Goal: Book appointment/travel/reservation

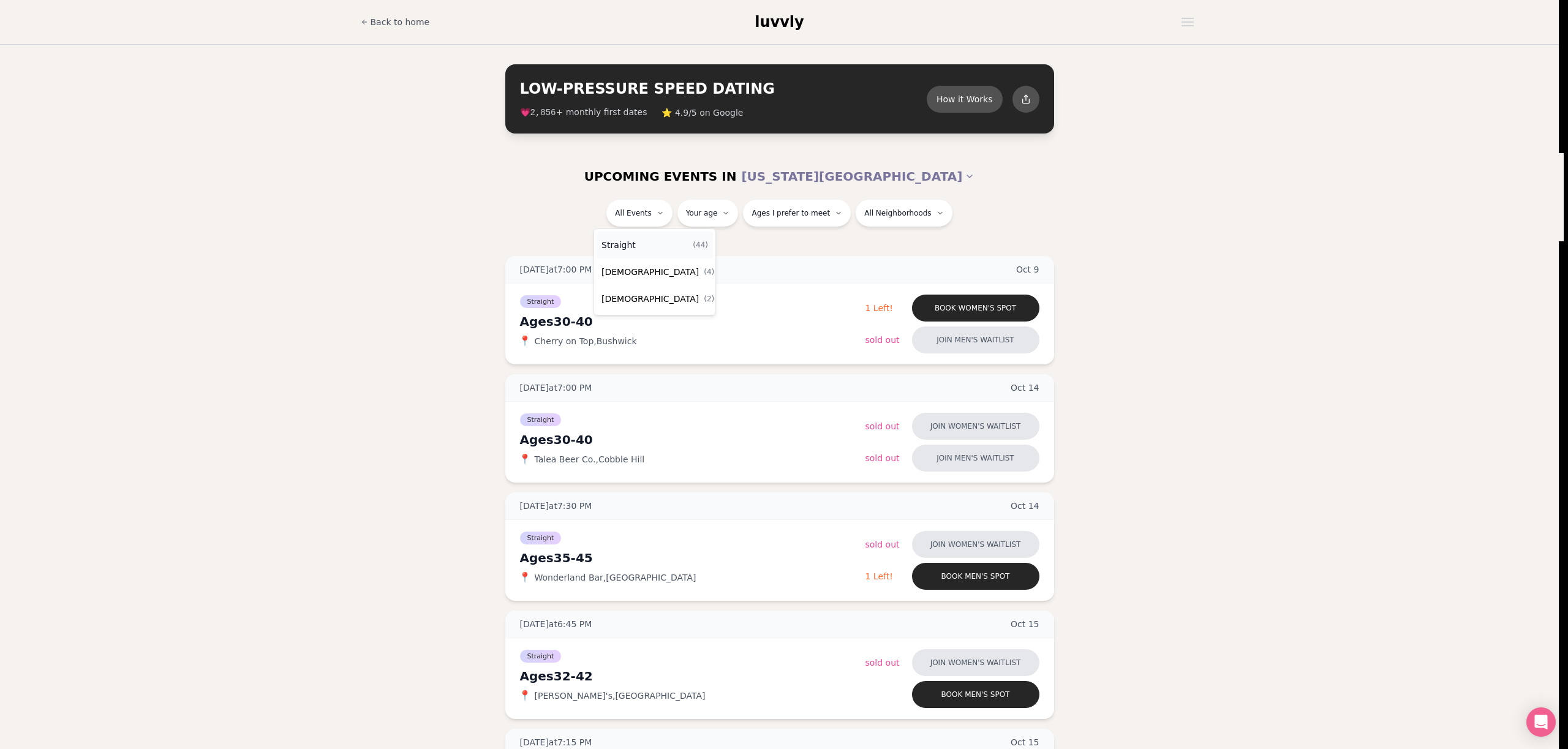
click at [652, 248] on div "Straight ( 44 )" at bounding box center [654, 245] width 117 height 27
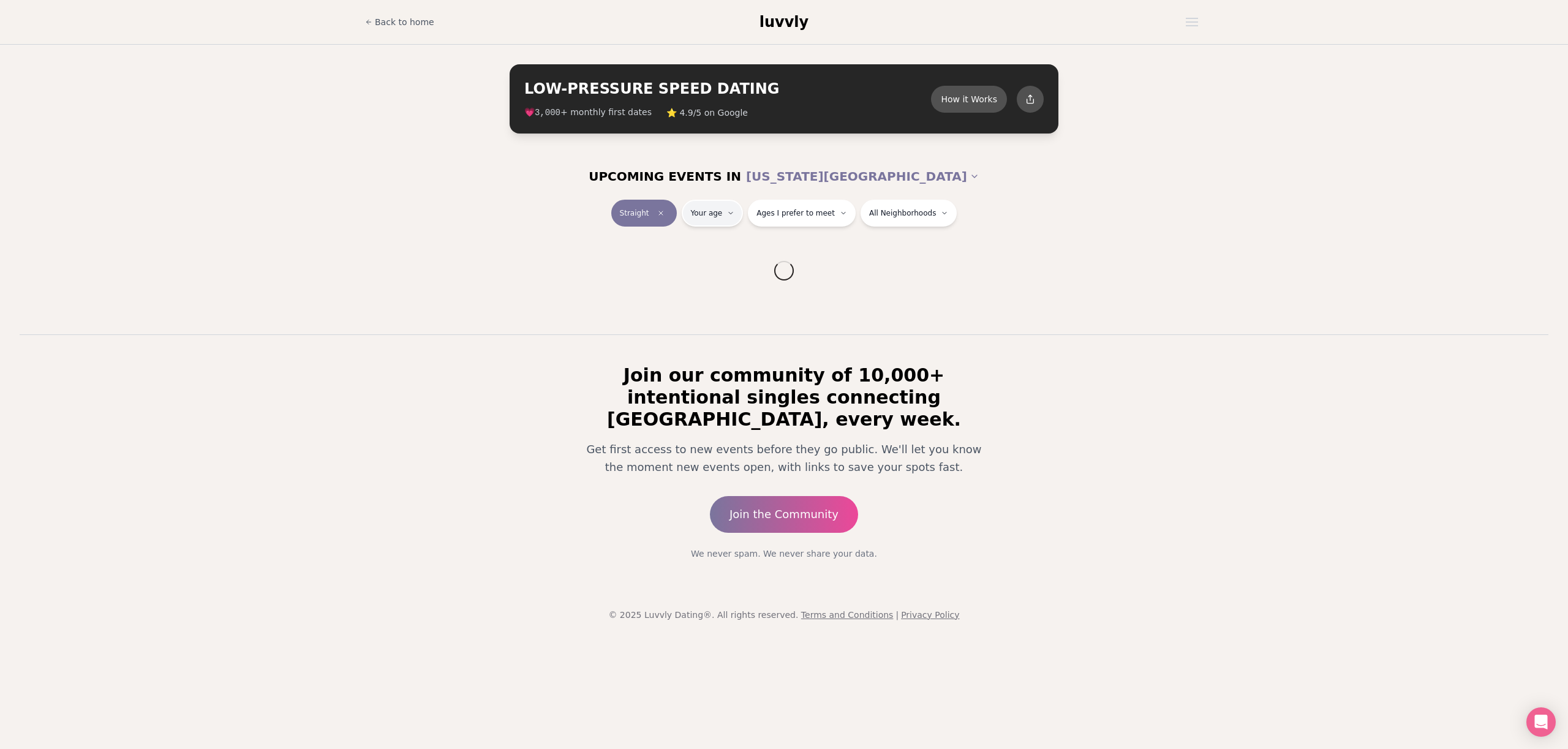
click at [719, 220] on html "Back to home luvvly LOW-PRESSURE SPEED DATING How it Works 💗 3,000 + monthly fi…" at bounding box center [784, 374] width 1568 height 749
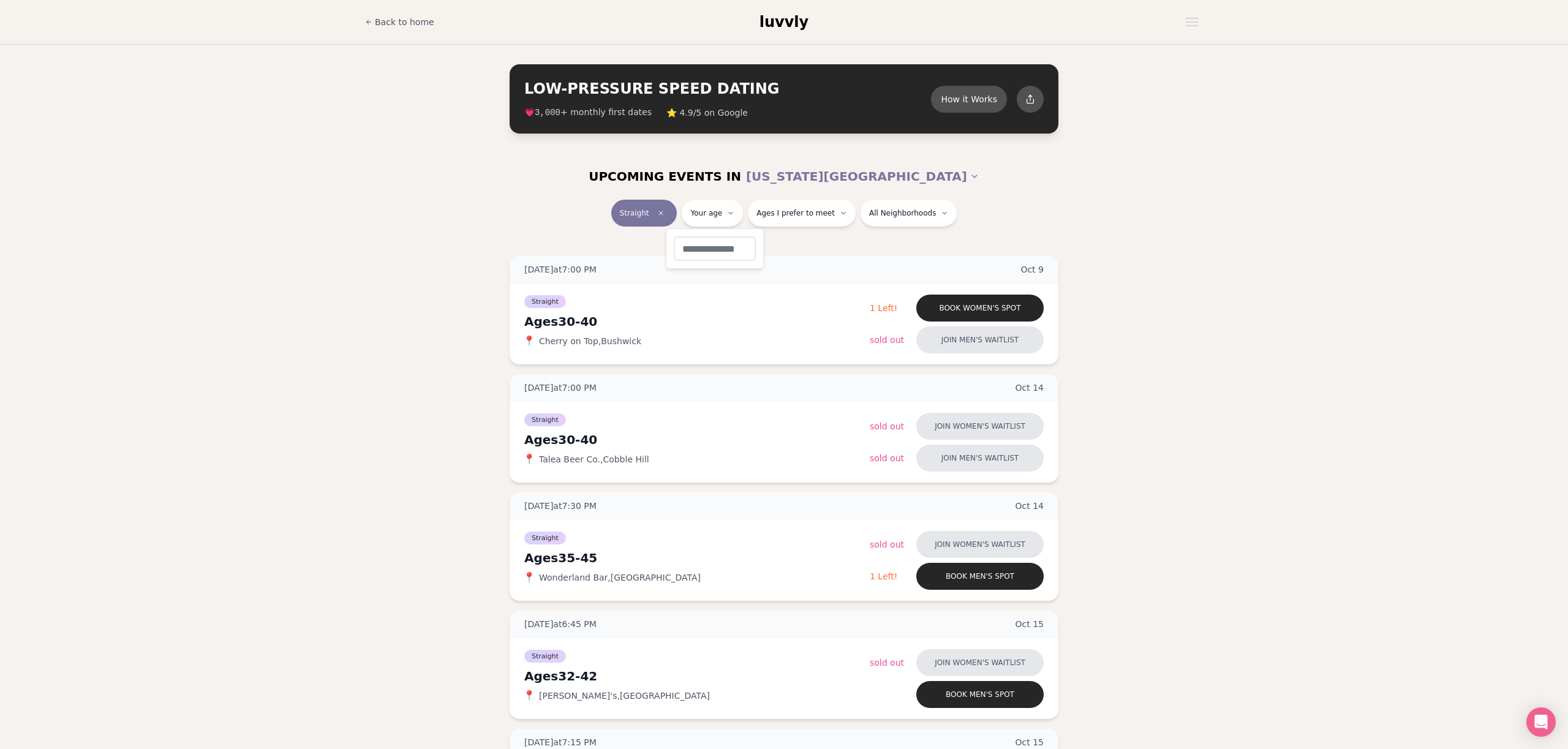
type input "**"
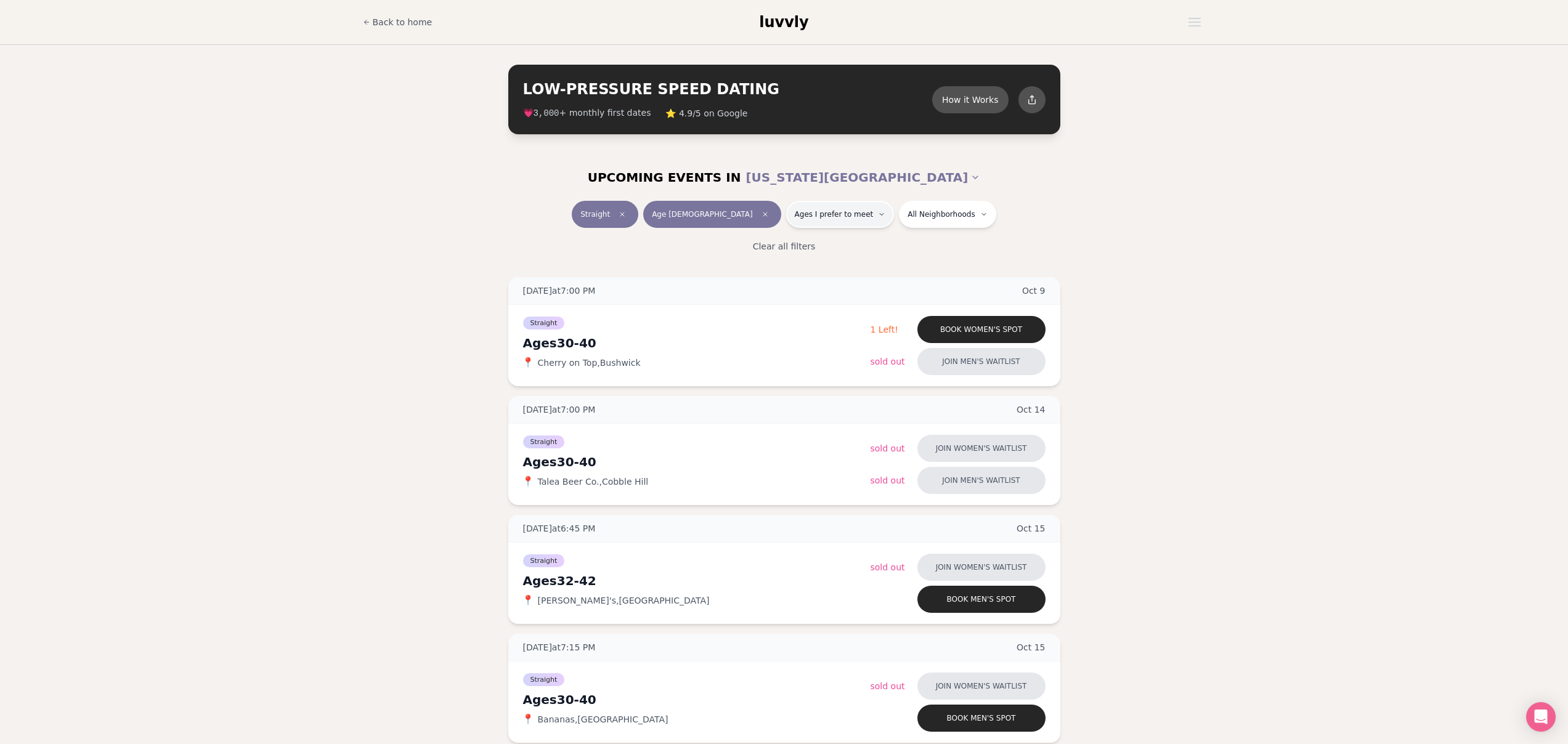
click at [830, 216] on span "Ages I prefer to meet" at bounding box center [834, 214] width 78 height 10
click at [809, 238] on span "Younger than me" at bounding box center [803, 244] width 73 height 12
click at [759, 239] on button "Younger than me" at bounding box center [754, 244] width 10 height 10
click at [1170, 203] on div "Straight Age [DEMOGRAPHIC_DATA] Younger All Neighborhoods Clear all filters" at bounding box center [784, 232] width 1568 height 62
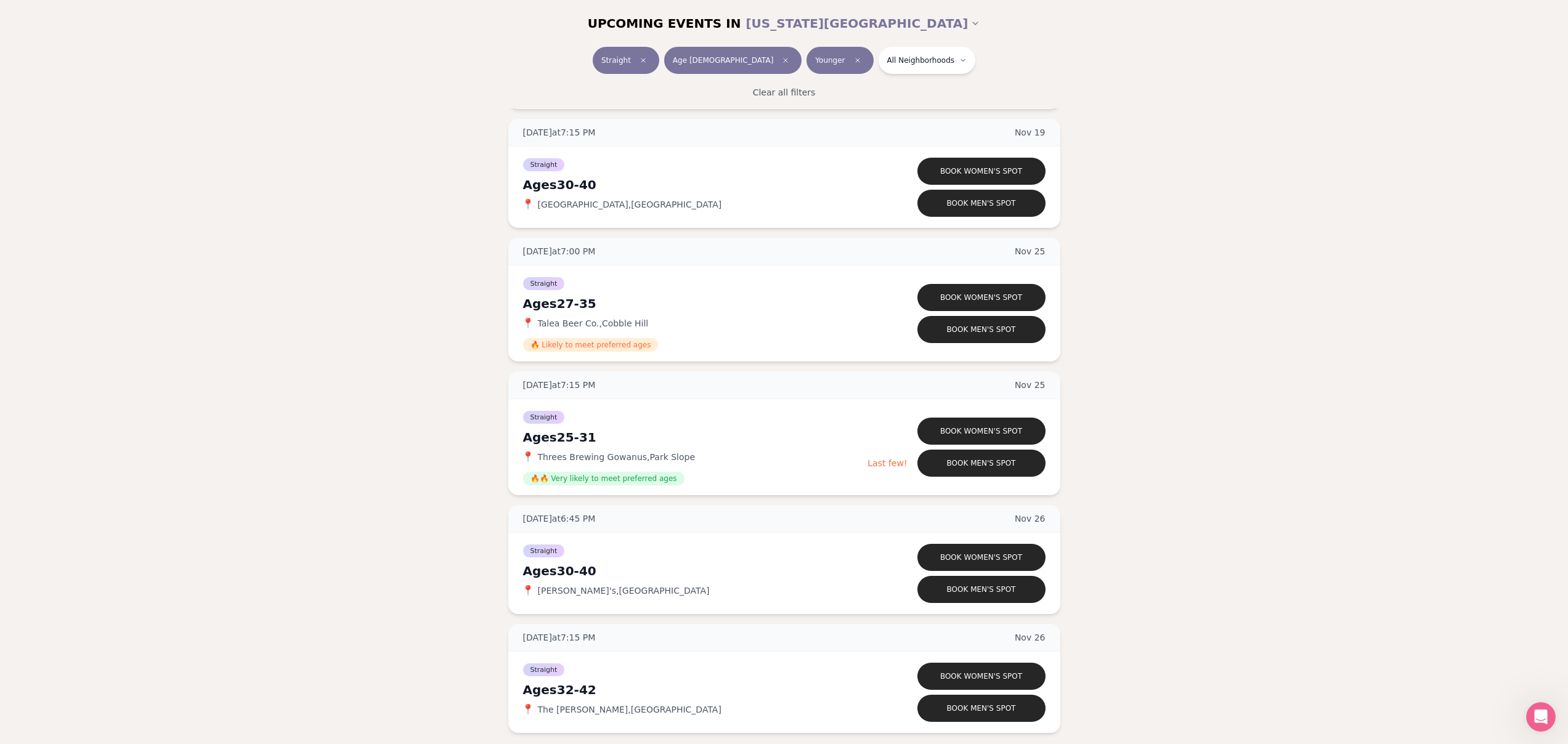
scroll to position [3949, 0]
